Goal: Task Accomplishment & Management: Manage account settings

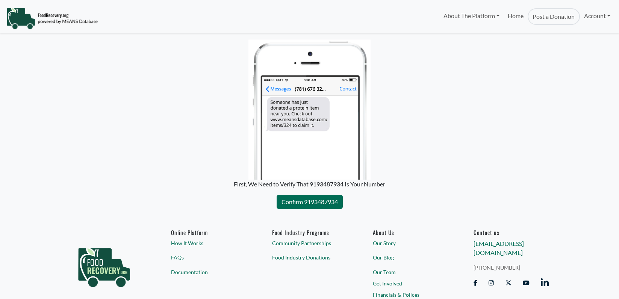
select select "Language Translate Widget"
click at [583, 12] on link "Account" at bounding box center [597, 15] width 35 height 15
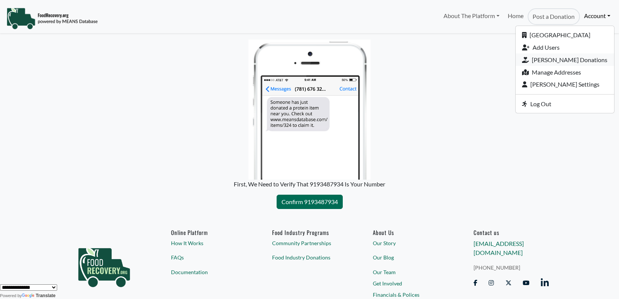
click at [566, 60] on link "[PERSON_NAME] Donations" at bounding box center [565, 59] width 99 height 12
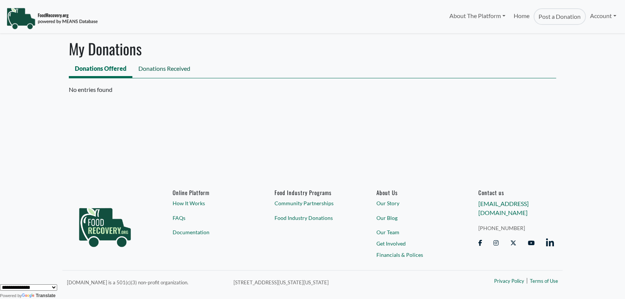
click at [153, 71] on link "Donations Received" at bounding box center [164, 69] width 64 height 17
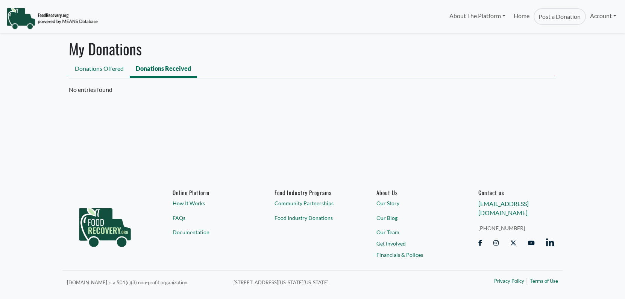
select select "Language Translate Widget"
click at [513, 12] on link "Home" at bounding box center [522, 16] width 24 height 17
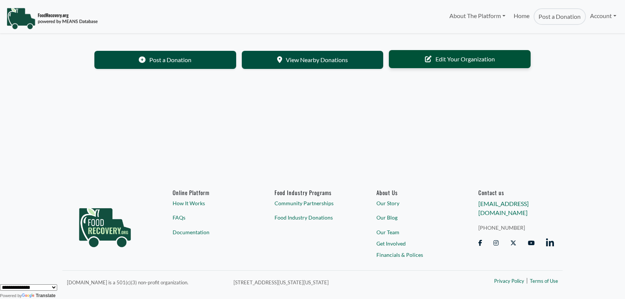
click at [444, 59] on link "Edit Your Organization" at bounding box center [460, 59] width 142 height 18
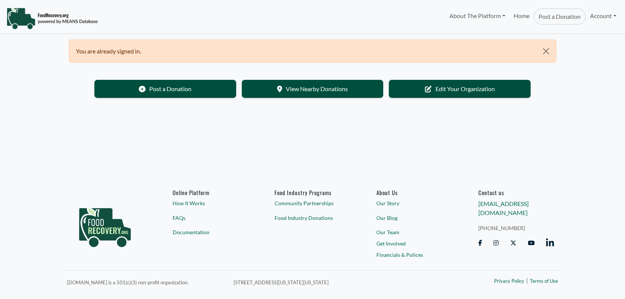
select select "Language Translate Widget"
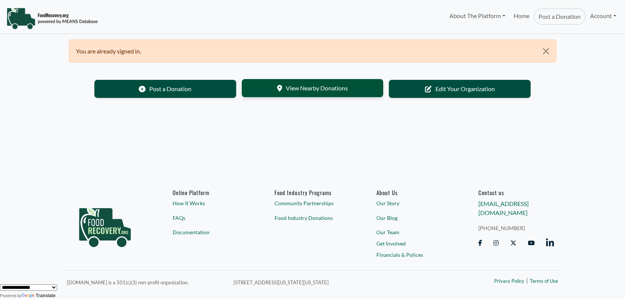
click at [355, 91] on link "View Nearby Donations" at bounding box center [313, 88] width 142 height 18
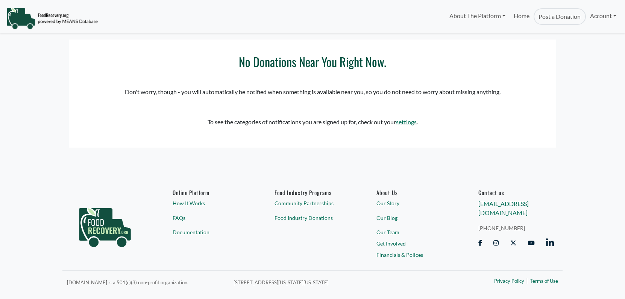
select select "Language Translate Widget"
click at [476, 15] on link "About The Platform" at bounding box center [477, 15] width 64 height 15
click at [527, 13] on link "Home" at bounding box center [522, 16] width 24 height 17
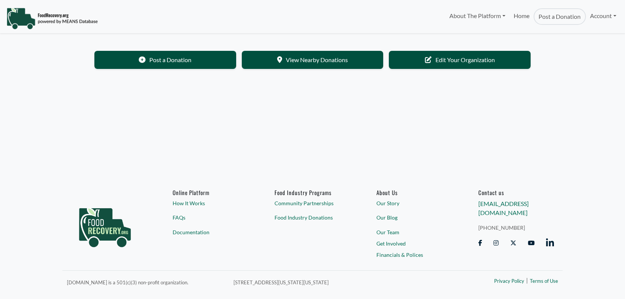
select select "Language Translate Widget"
click at [600, 20] on link "Account" at bounding box center [603, 15] width 35 height 15
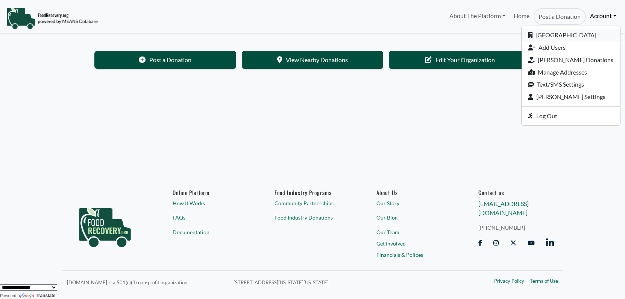
click at [589, 32] on link "[GEOGRAPHIC_DATA]" at bounding box center [571, 35] width 99 height 12
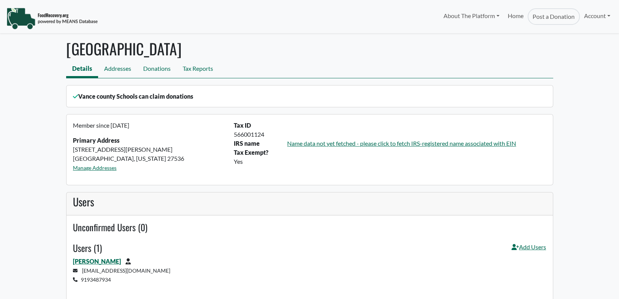
select select "Language Translate Widget"
click at [588, 16] on link "Account" at bounding box center [597, 15] width 35 height 15
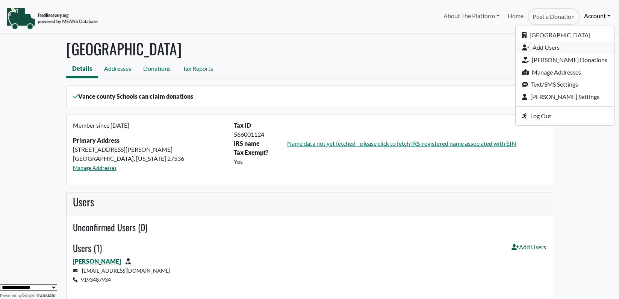
click at [568, 49] on link "Add Users" at bounding box center [565, 47] width 99 height 12
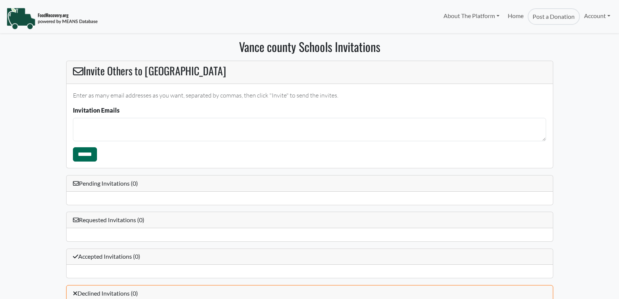
select select "Language Translate Widget"
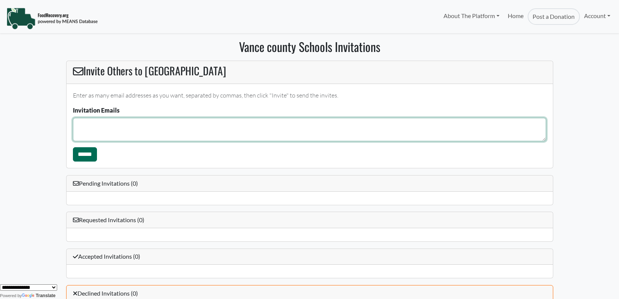
click at [180, 122] on textarea "Invitation Emails" at bounding box center [309, 129] width 473 height 23
click at [180, 122] on textarea "**********" at bounding box center [309, 129] width 473 height 23
type textarea "**********"
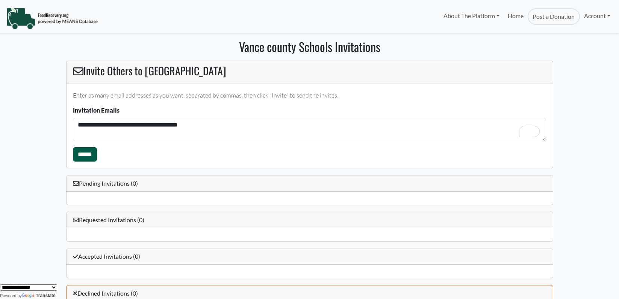
click at [81, 155] on input "******" at bounding box center [85, 154] width 24 height 14
